Goal: Book appointment/travel/reservation

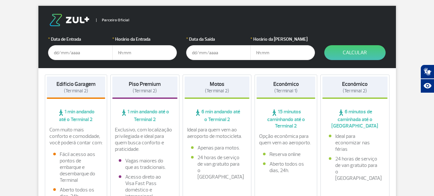
scroll to position [119, 0]
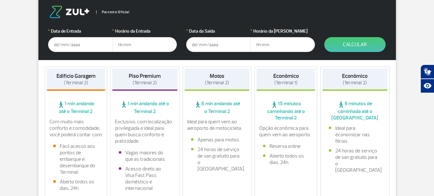
click at [69, 45] on input "text" at bounding box center [80, 44] width 65 height 15
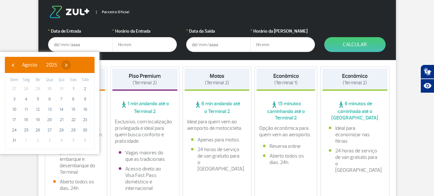
click at [71, 65] on span "›" at bounding box center [66, 65] width 10 height 10
click at [73, 88] on span "5" at bounding box center [73, 89] width 10 height 10
type input "[DATE]"
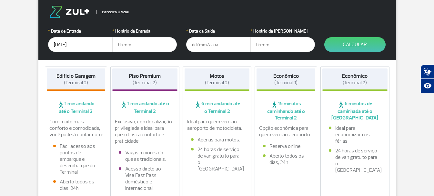
click at [137, 45] on input "text" at bounding box center [144, 44] width 65 height 15
click at [139, 47] on input "text" at bounding box center [144, 44] width 65 height 15
type input "05:30"
click at [206, 47] on input "text" at bounding box center [218, 44] width 65 height 15
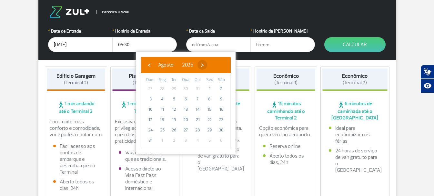
click at [207, 67] on span "›" at bounding box center [203, 65] width 10 height 10
click at [186, 99] on span "10" at bounding box center [186, 99] width 10 height 10
type input "[DATE]"
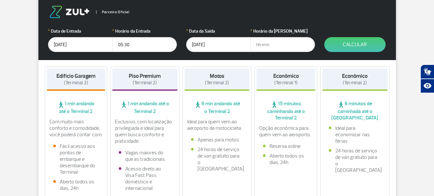
click at [269, 44] on input "text" at bounding box center [283, 44] width 65 height 15
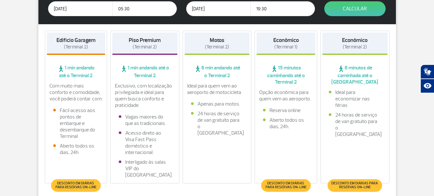
scroll to position [151, 0]
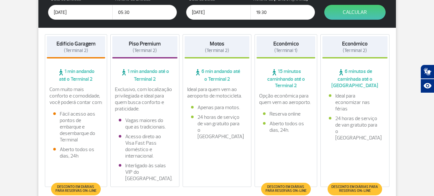
type input "19:30"
click at [363, 48] on span "(Terminal 2)" at bounding box center [355, 50] width 24 height 6
click at [369, 105] on li "Ideal para economizar nas férias" at bounding box center [355, 102] width 52 height 19
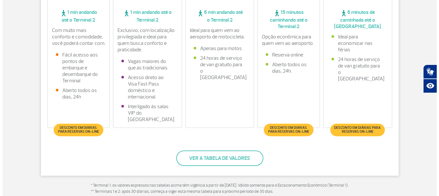
scroll to position [226, 0]
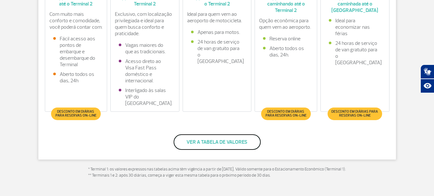
click at [250, 145] on button "Ver a tabela de valores" at bounding box center [217, 142] width 87 height 16
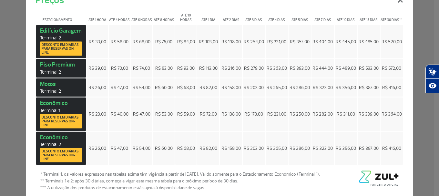
click at [66, 122] on span "Desconto em diárias para reservas on-line" at bounding box center [61, 121] width 39 height 12
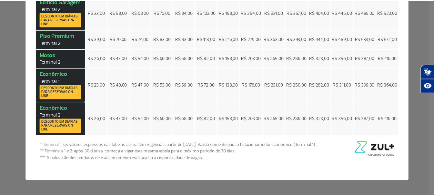
scroll to position [0, 0]
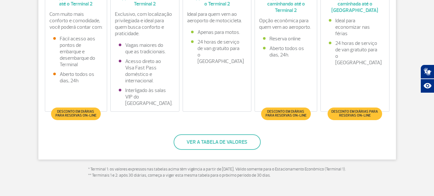
click at [359, 111] on span "Desconto em diárias para reservas on-line" at bounding box center [355, 114] width 48 height 8
click at [360, 113] on span "Desconto em diárias para reservas on-line" at bounding box center [355, 114] width 48 height 8
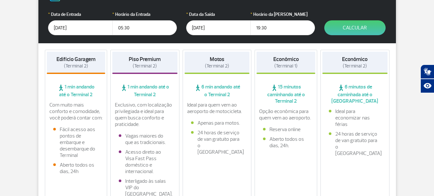
scroll to position [119, 0]
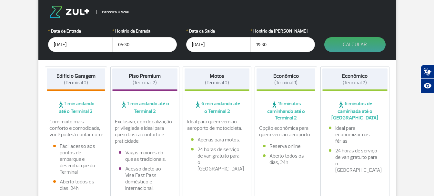
click at [362, 47] on button "Calcular" at bounding box center [355, 44] width 61 height 15
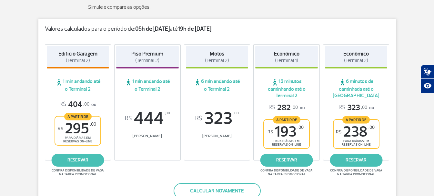
scroll to position [99, 0]
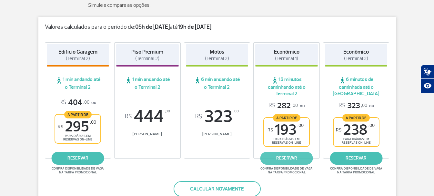
click at [291, 161] on link "reservar" at bounding box center [287, 158] width 53 height 13
